Goal: Find specific page/section: Find specific page/section

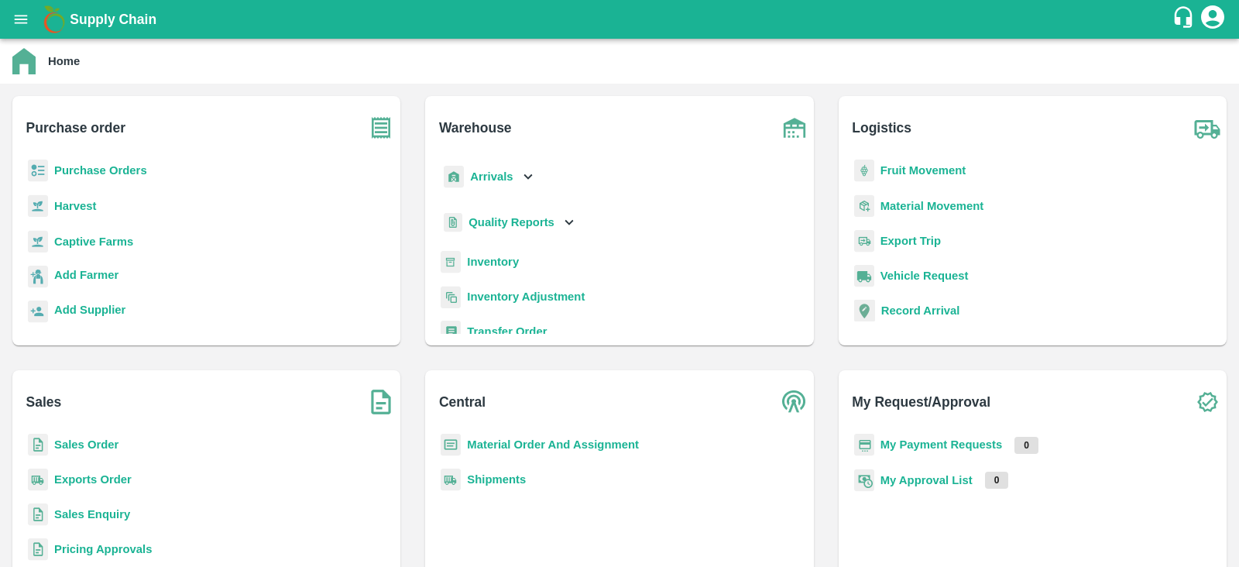
click at [99, 169] on b "Purchase Orders" at bounding box center [100, 170] width 93 height 12
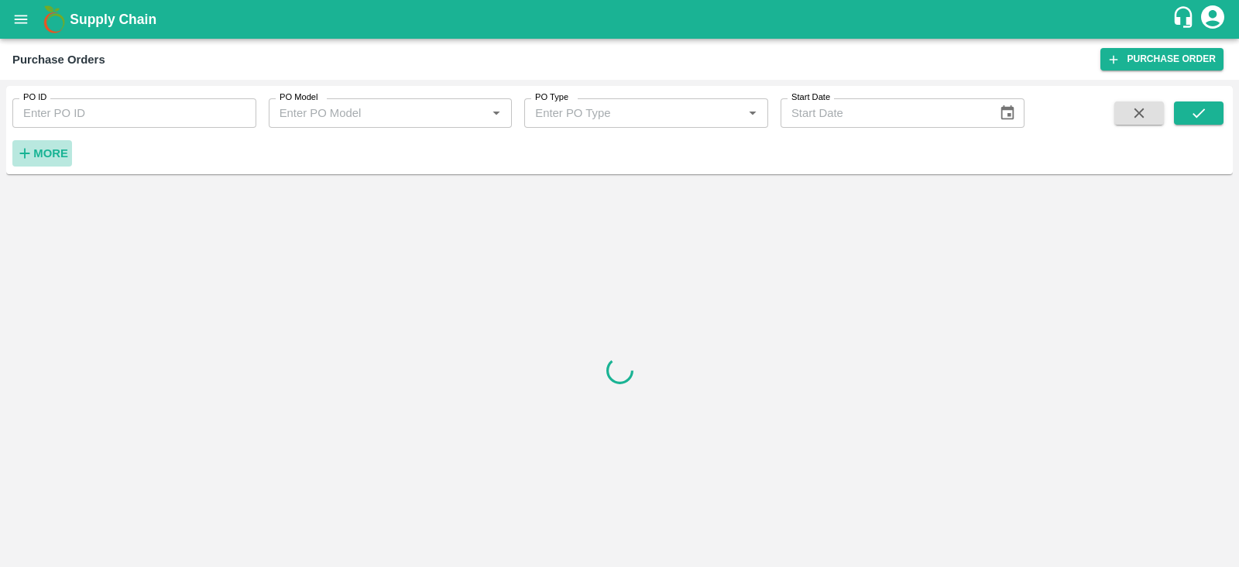
click at [52, 152] on strong "More" at bounding box center [50, 153] width 35 height 12
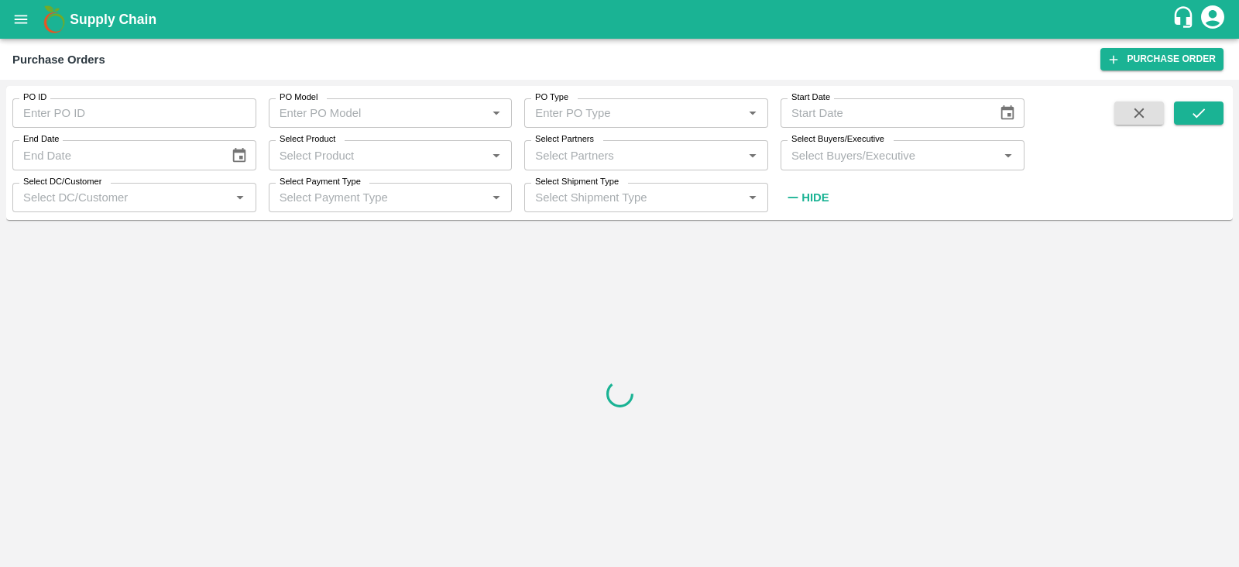
click at [859, 148] on input "Select Buyers/Executive" at bounding box center [889, 155] width 209 height 20
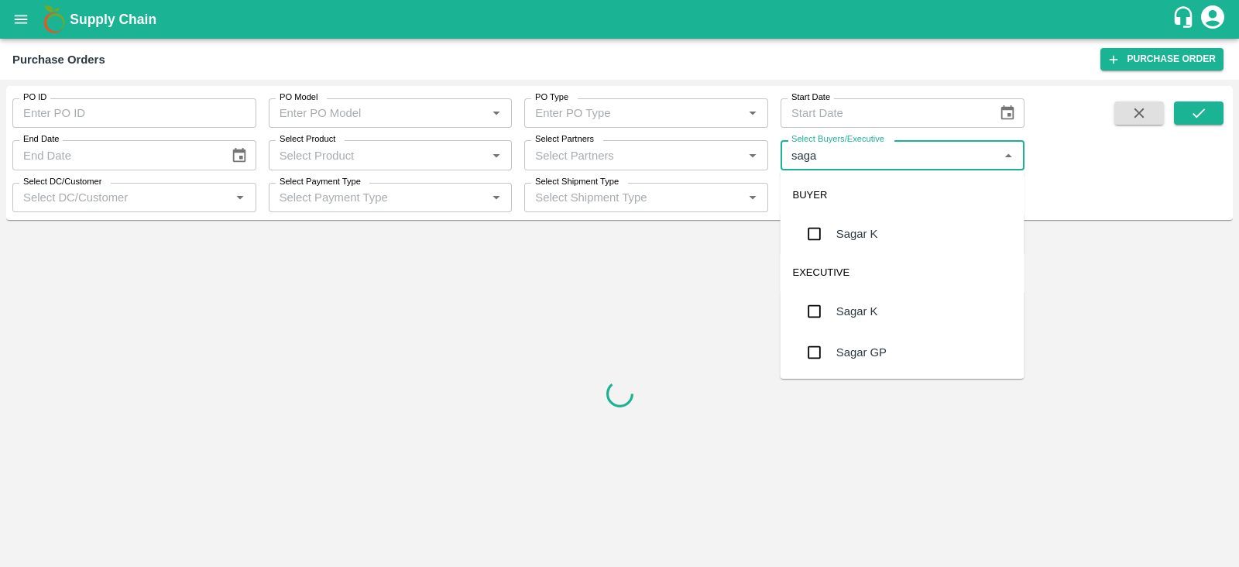
type input "sagar"
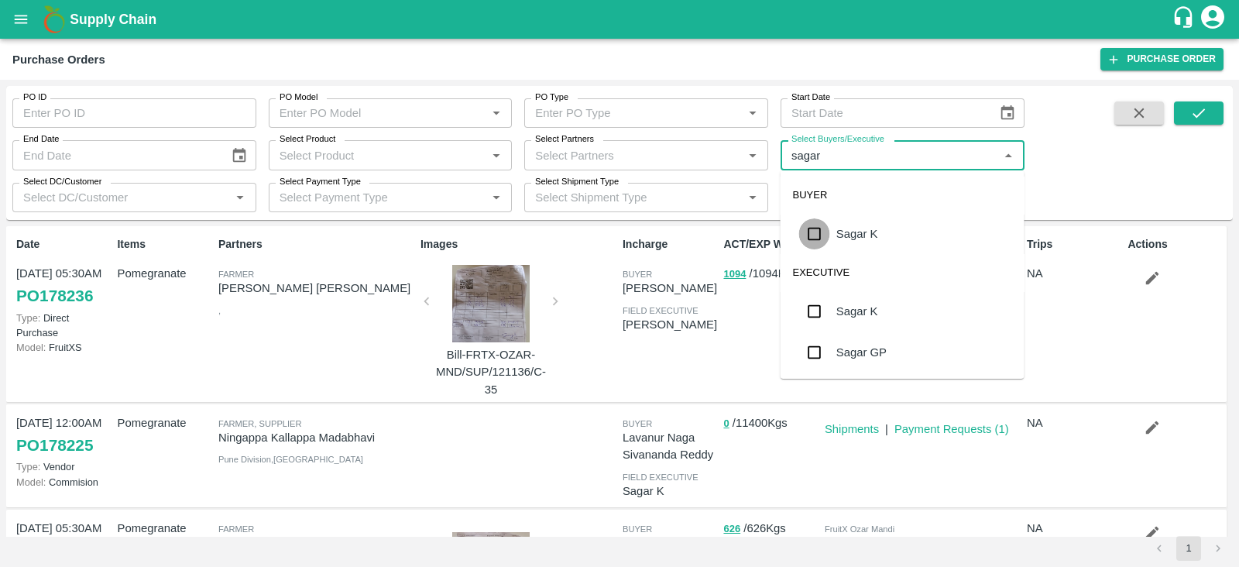
click at [817, 240] on input "checkbox" at bounding box center [814, 233] width 31 height 31
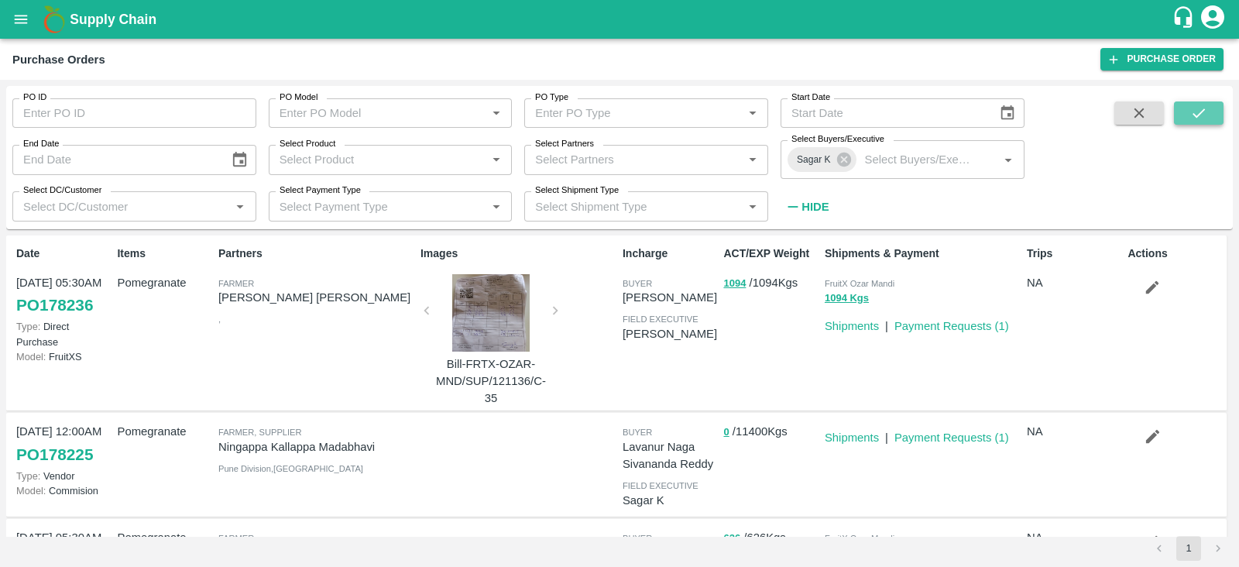
click at [1191, 118] on icon "submit" at bounding box center [1199, 113] width 17 height 17
